Goal: Find specific page/section: Find specific page/section

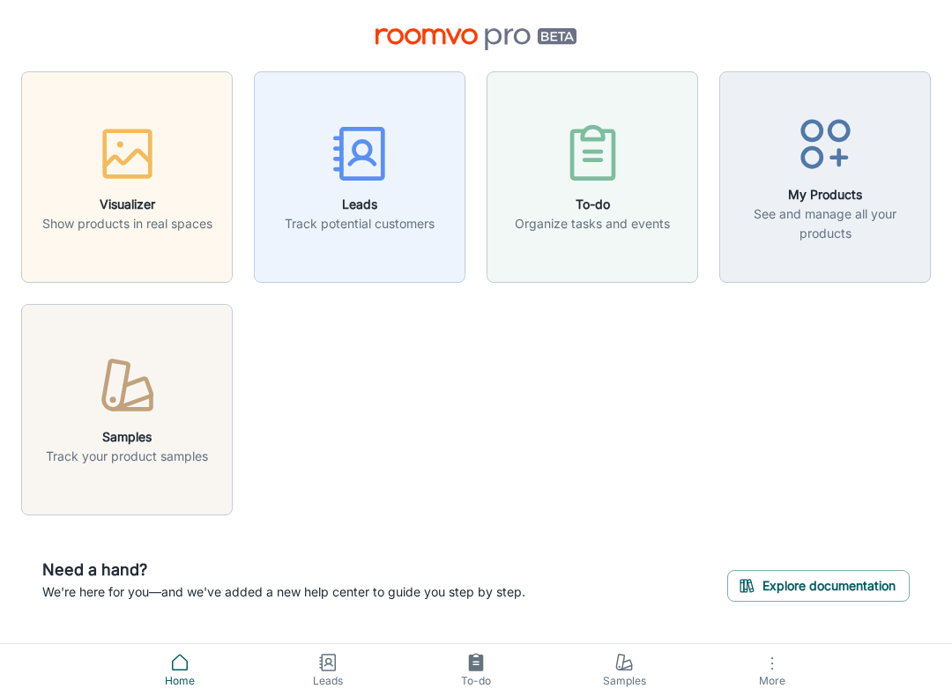
click at [132, 424] on div "button" at bounding box center [127, 389] width 162 height 73
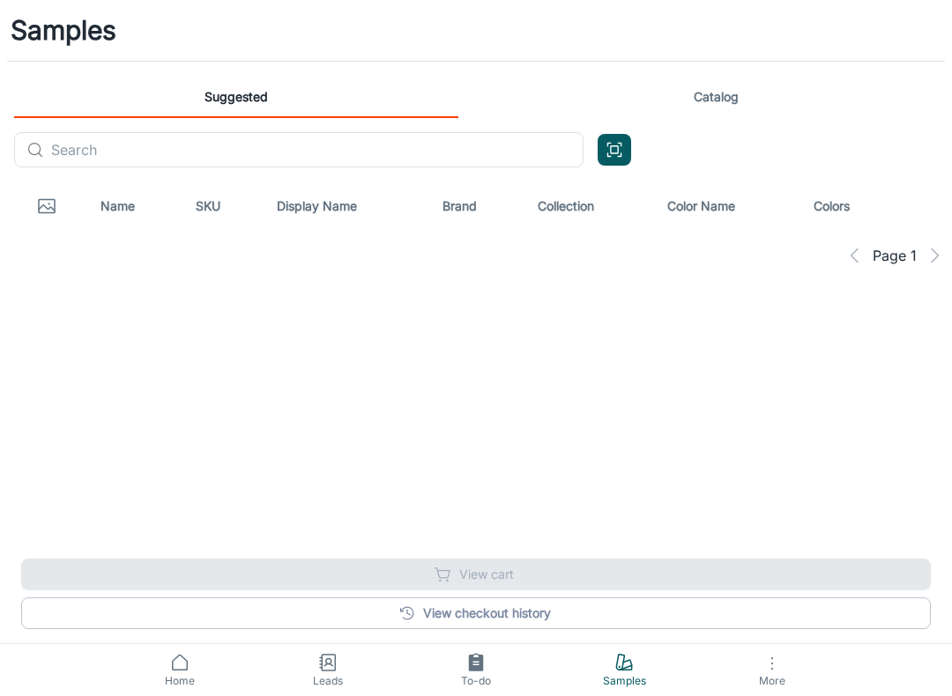
click at [174, 152] on input "text" at bounding box center [317, 149] width 532 height 35
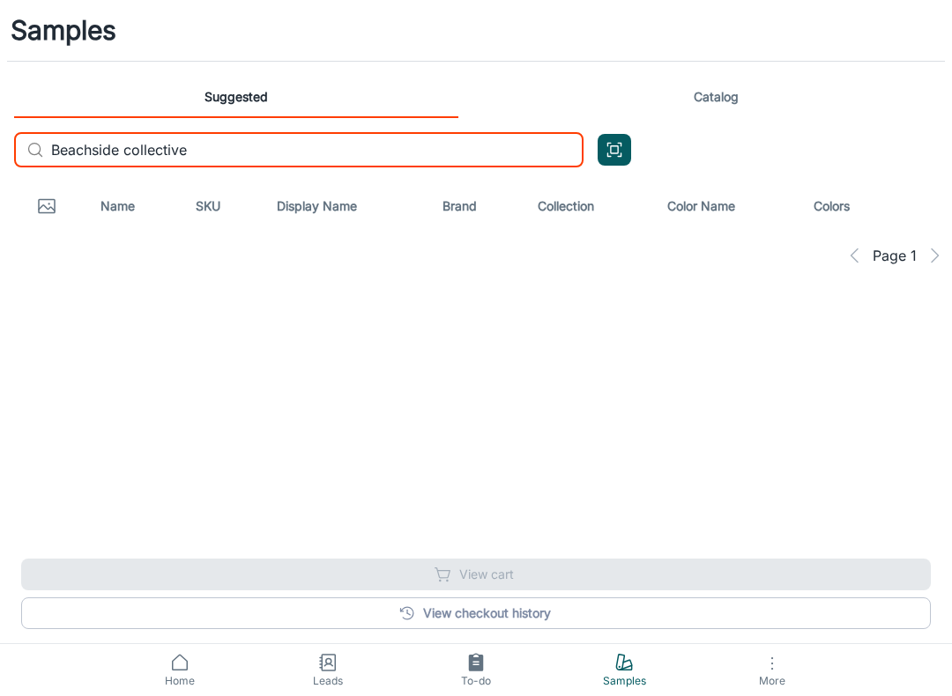
type input "Beachside collective"
click at [544, 263] on div "Page 1" at bounding box center [476, 255] width 952 height 35
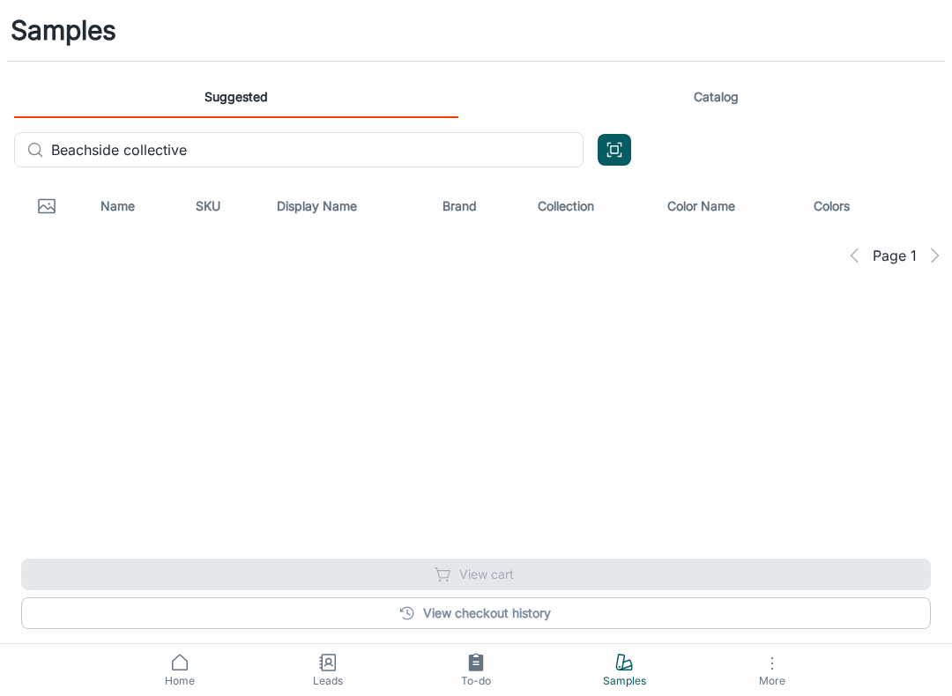
click at [177, 665] on icon at bounding box center [179, 662] width 21 height 21
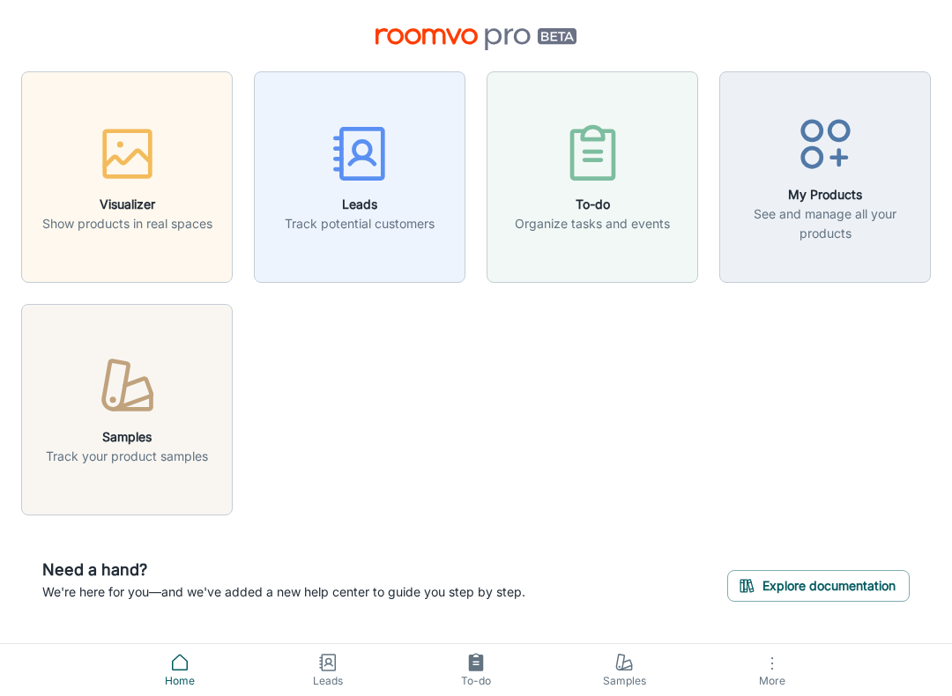
click at [167, 176] on div "button" at bounding box center [127, 157] width 170 height 73
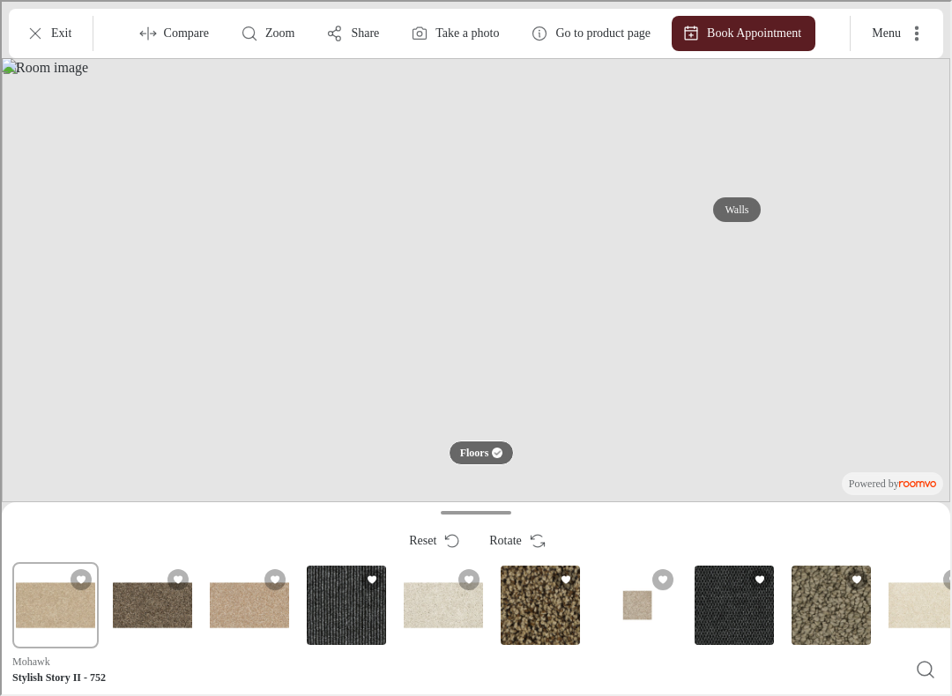
click at [361, 598] on div "Cabra" at bounding box center [344, 604] width 86 height 86
click at [906, 34] on icon "More actions" at bounding box center [915, 32] width 18 height 18
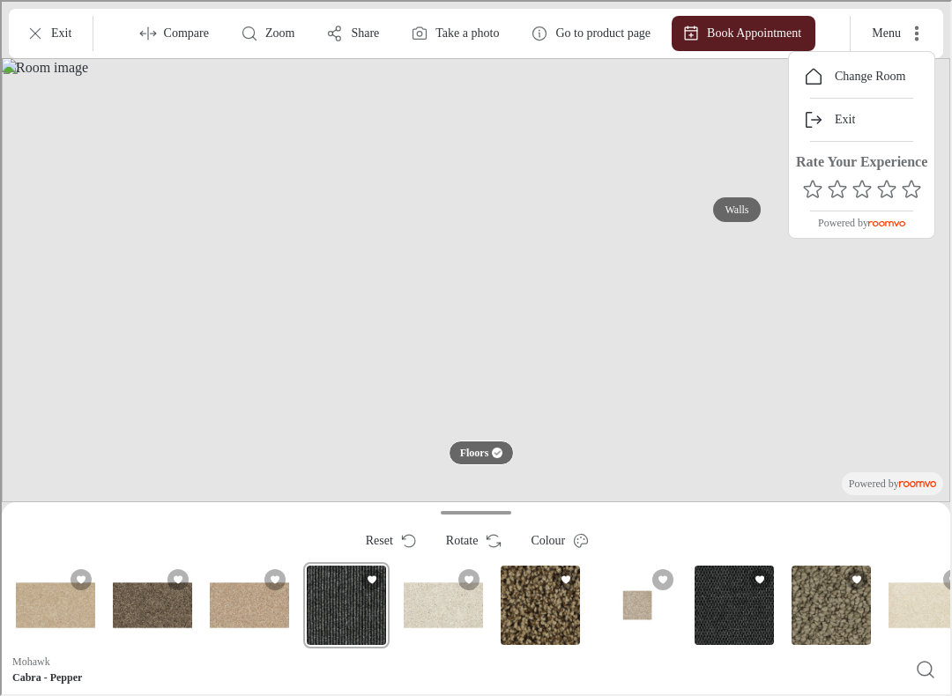
click at [892, 285] on div at bounding box center [474, 346] width 948 height 693
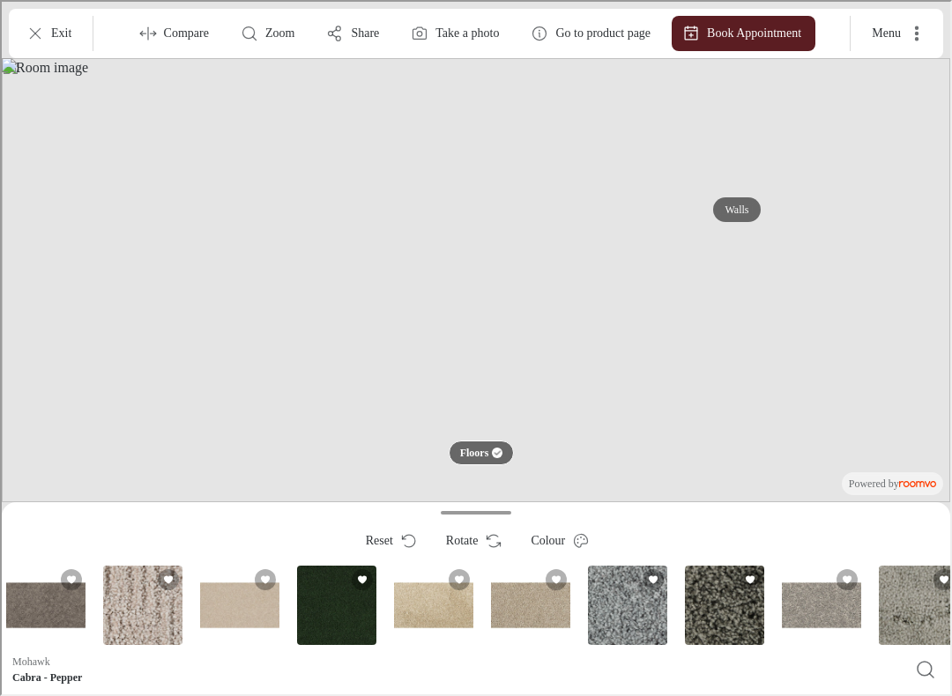
click at [923, 659] on icon "Search products" at bounding box center [923, 668] width 21 height 21
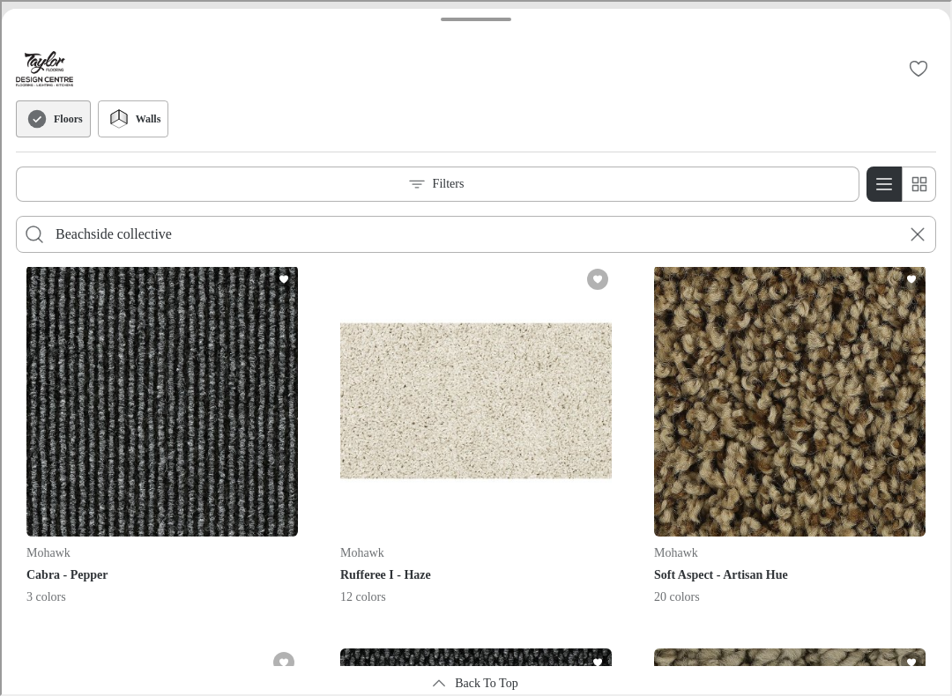
scroll to position [405, 0]
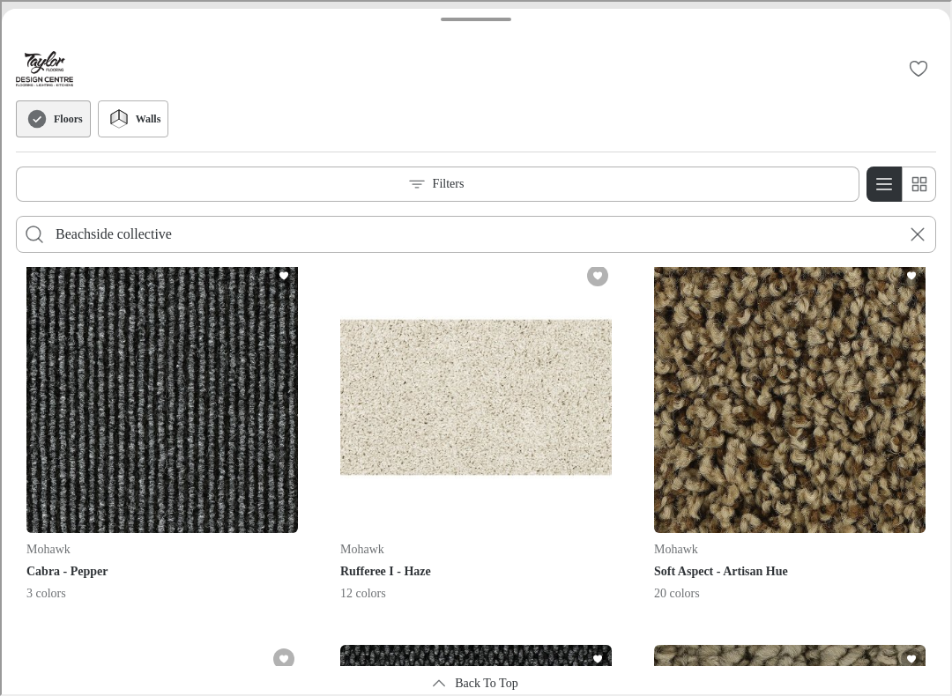
type input "Beachside collective"
click at [33, 233] on button "Search for products" at bounding box center [32, 232] width 35 height 35
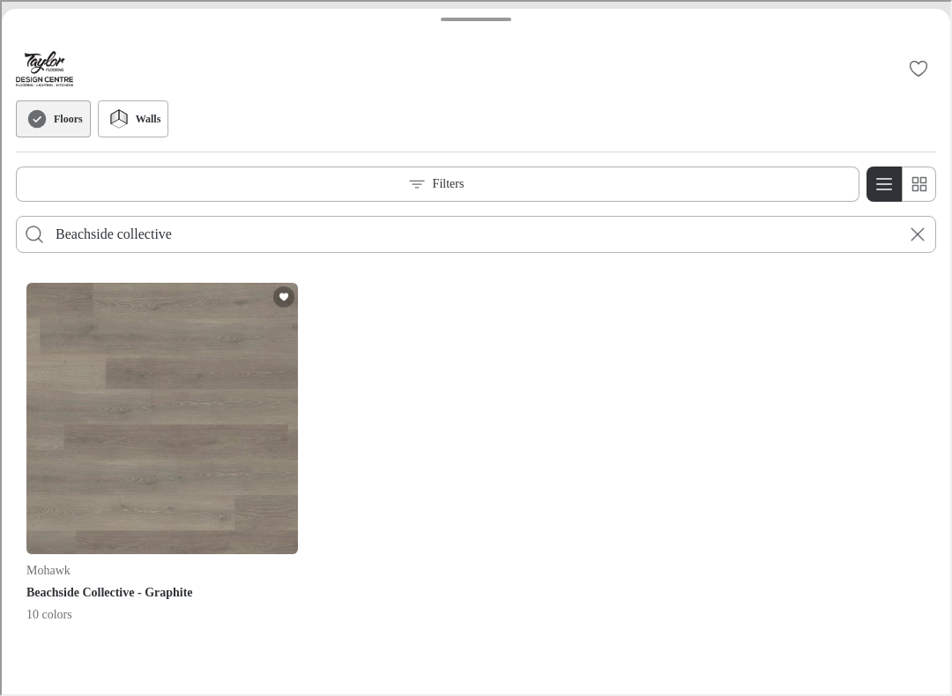
click at [128, 484] on img "See Beachside Collective in the room" at bounding box center [160, 416] width 271 height 271
